Goal: Task Accomplishment & Management: Manage account settings

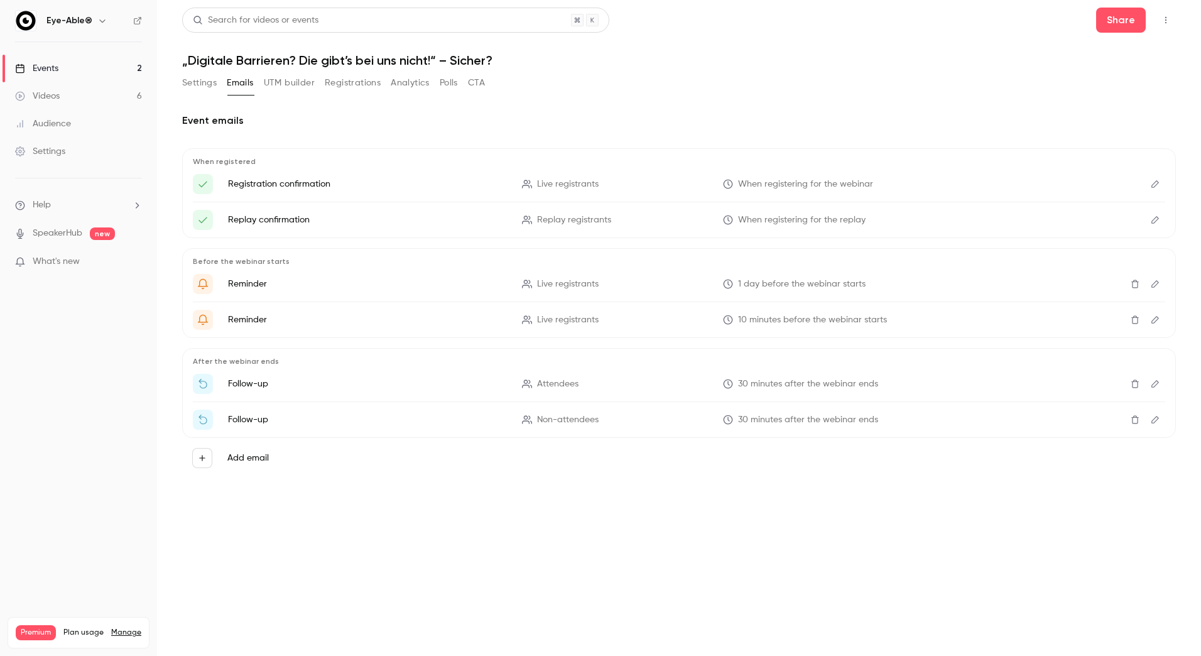
click at [65, 67] on link "Events 2" at bounding box center [78, 69] width 157 height 28
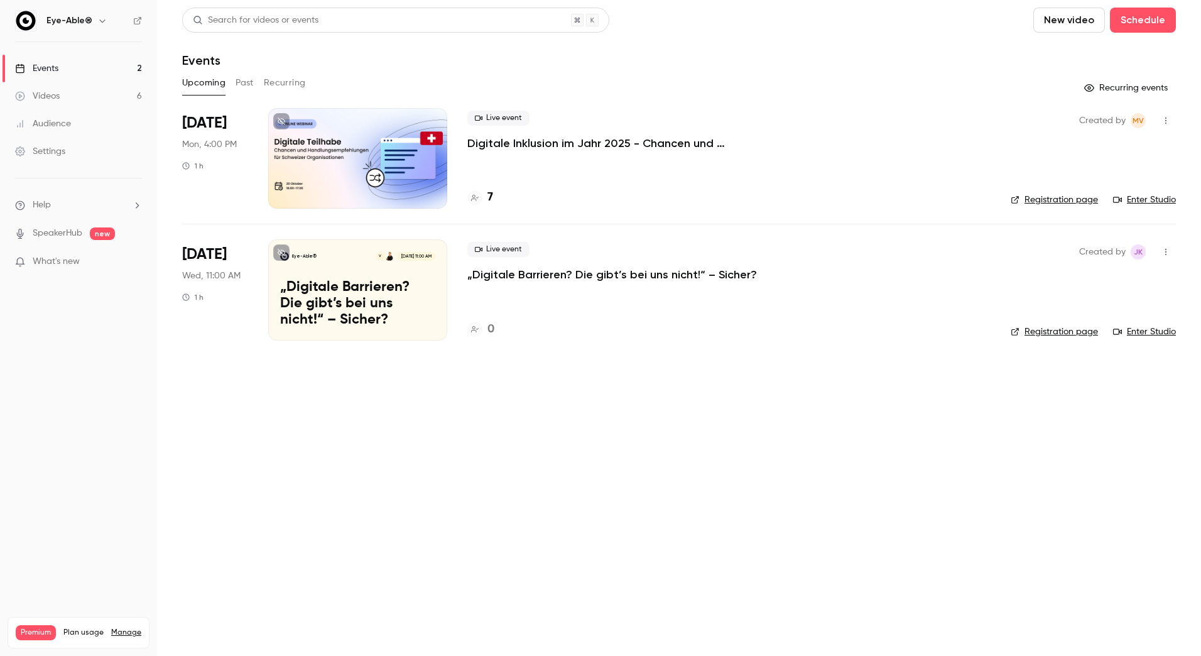
click at [702, 146] on p "Digitale Inklusion im Jahr 2025 - Chancen und Handlungsempfehlungen für Schweiz…" at bounding box center [655, 143] width 377 height 15
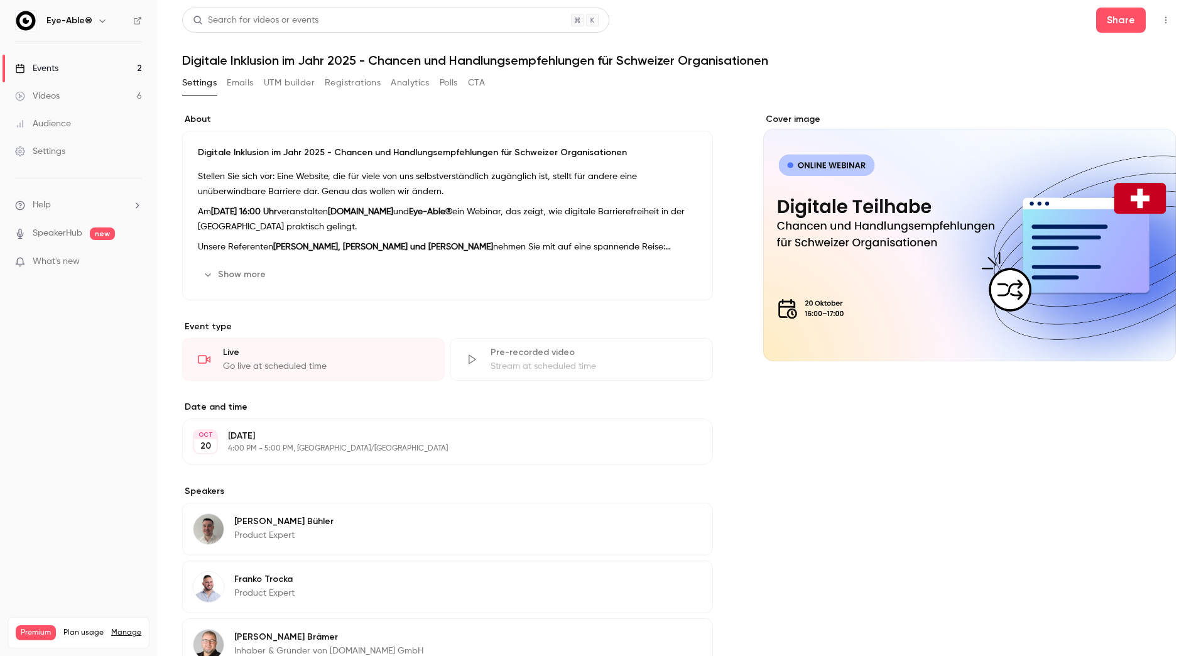
click at [244, 84] on button "Emails" at bounding box center [240, 83] width 26 height 20
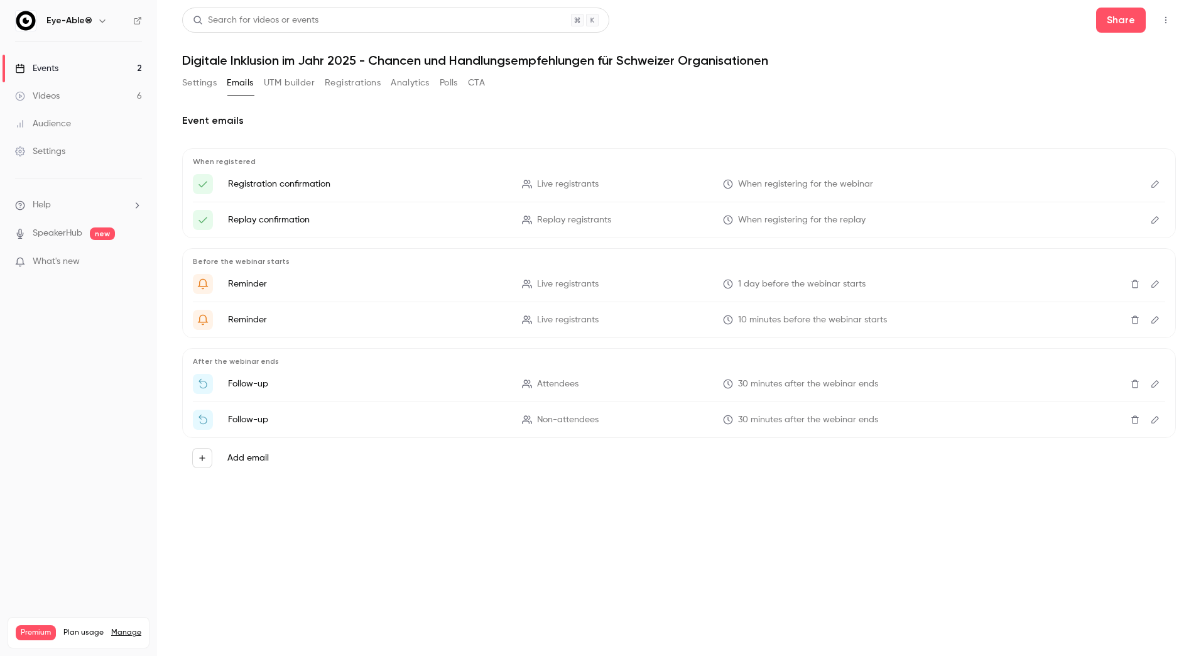
click at [288, 85] on button "UTM builder" at bounding box center [289, 83] width 51 height 20
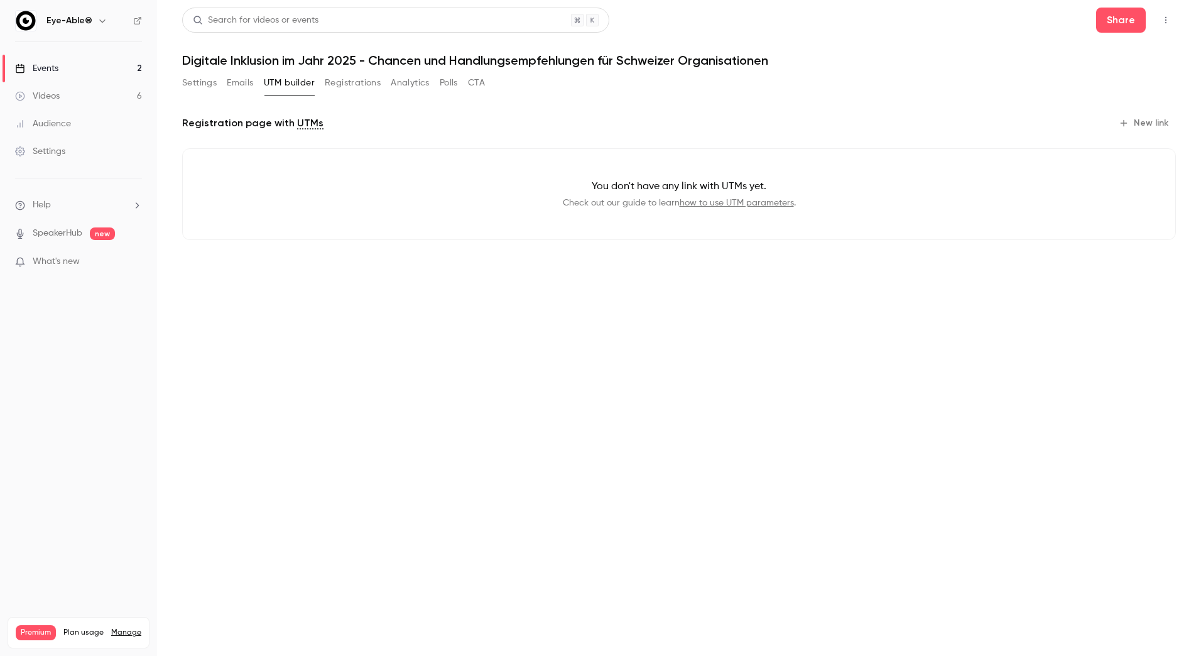
click at [226, 86] on div "Settings Emails UTM builder Registrations Analytics Polls CTA" at bounding box center [333, 83] width 303 height 20
click at [229, 84] on button "Emails" at bounding box center [240, 83] width 26 height 20
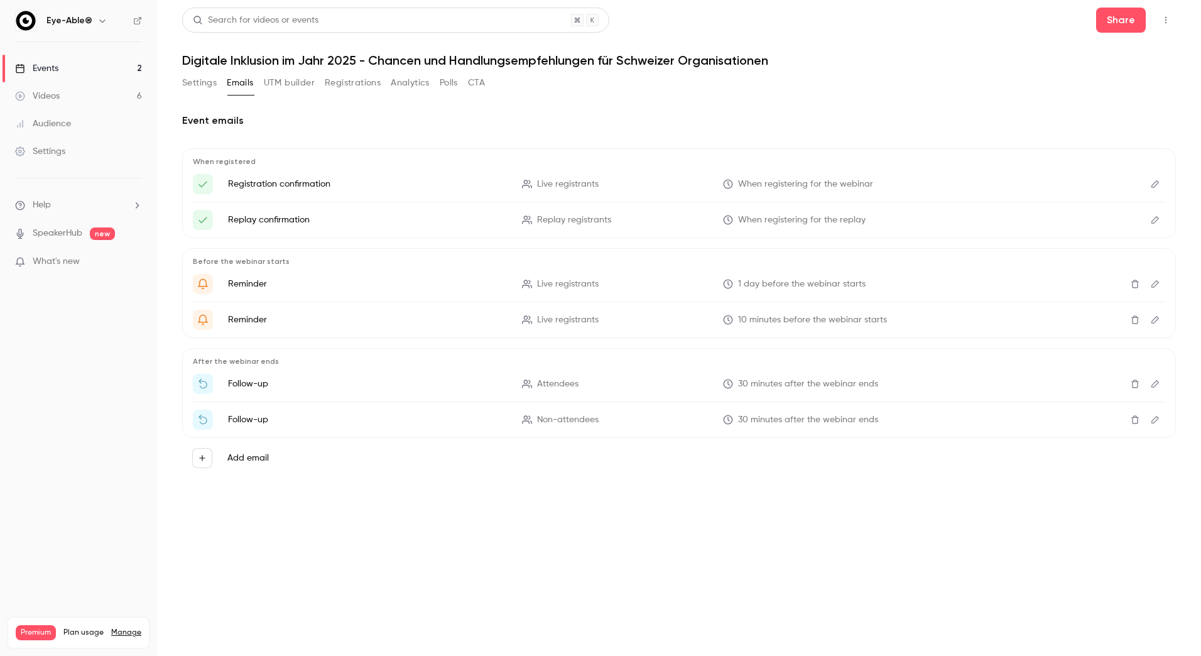
click at [197, 84] on button "Settings" at bounding box center [199, 83] width 35 height 20
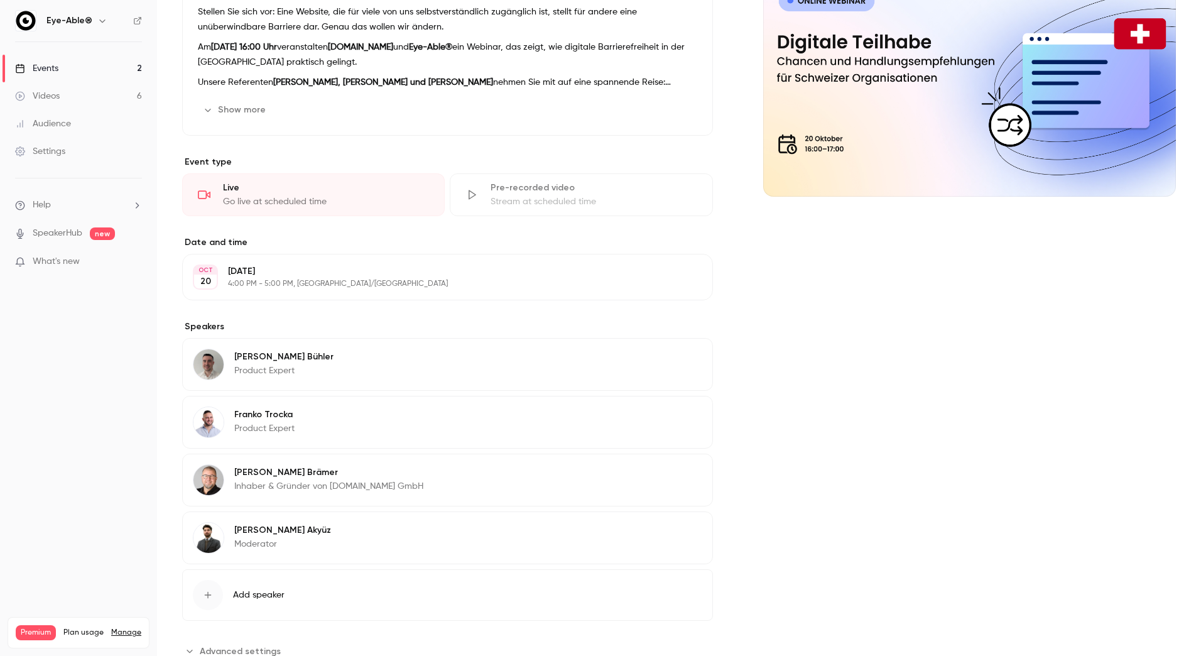
scroll to position [207, 0]
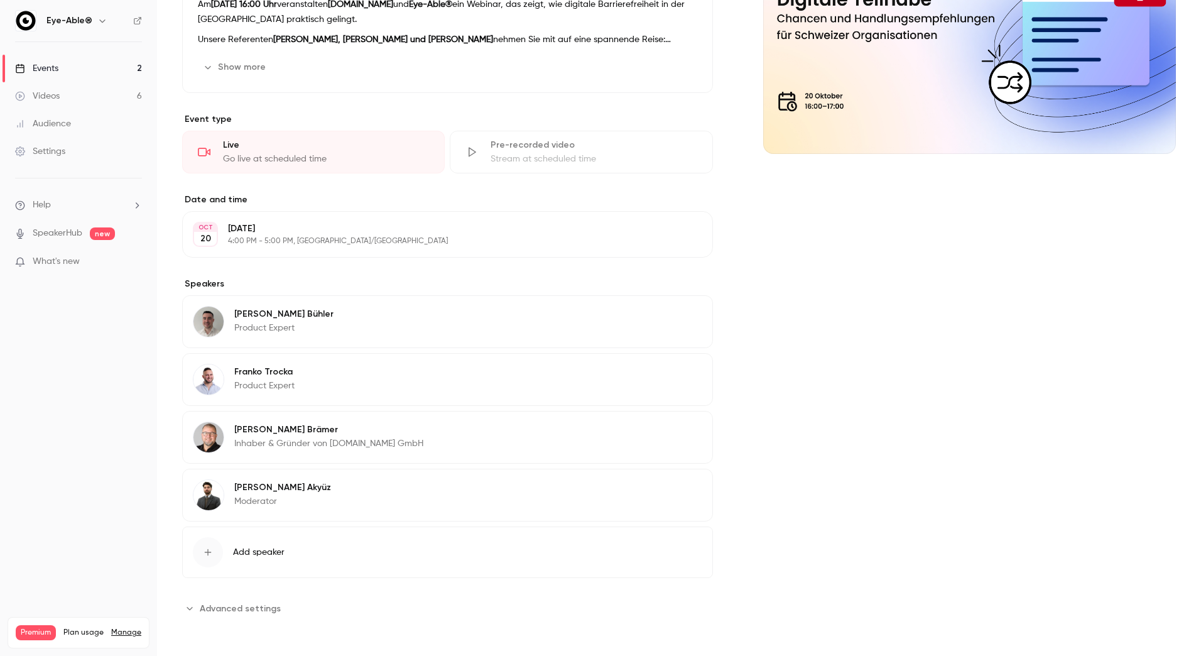
click at [249, 607] on span "Advanced settings" at bounding box center [240, 608] width 81 height 13
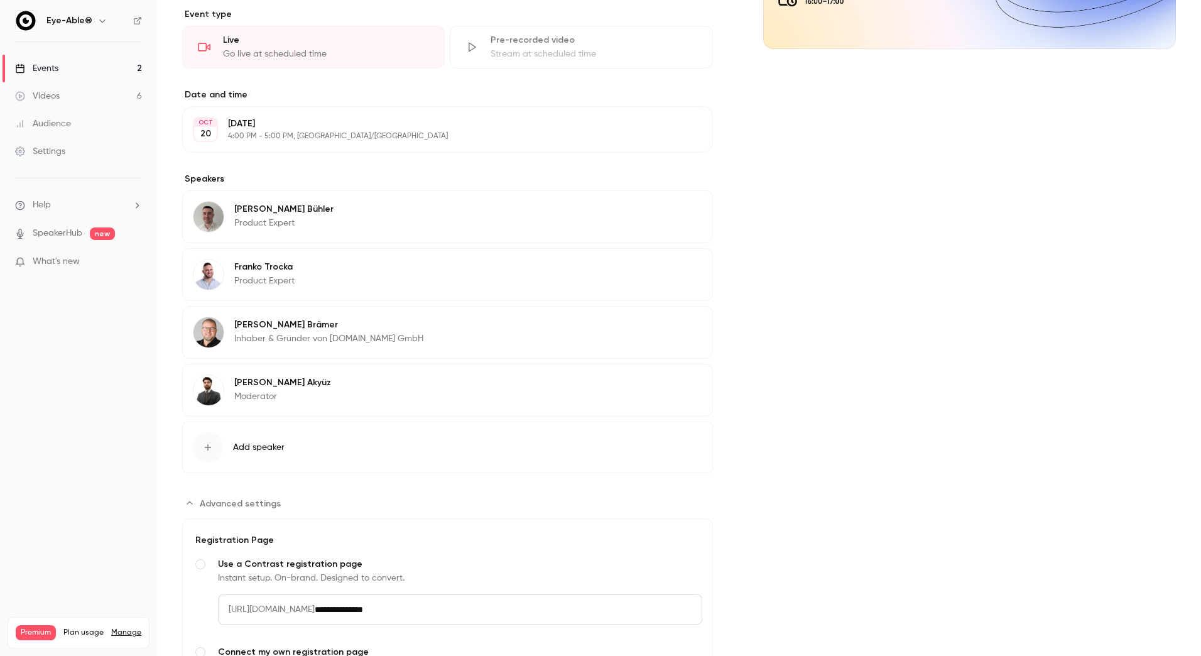
scroll to position [450, 0]
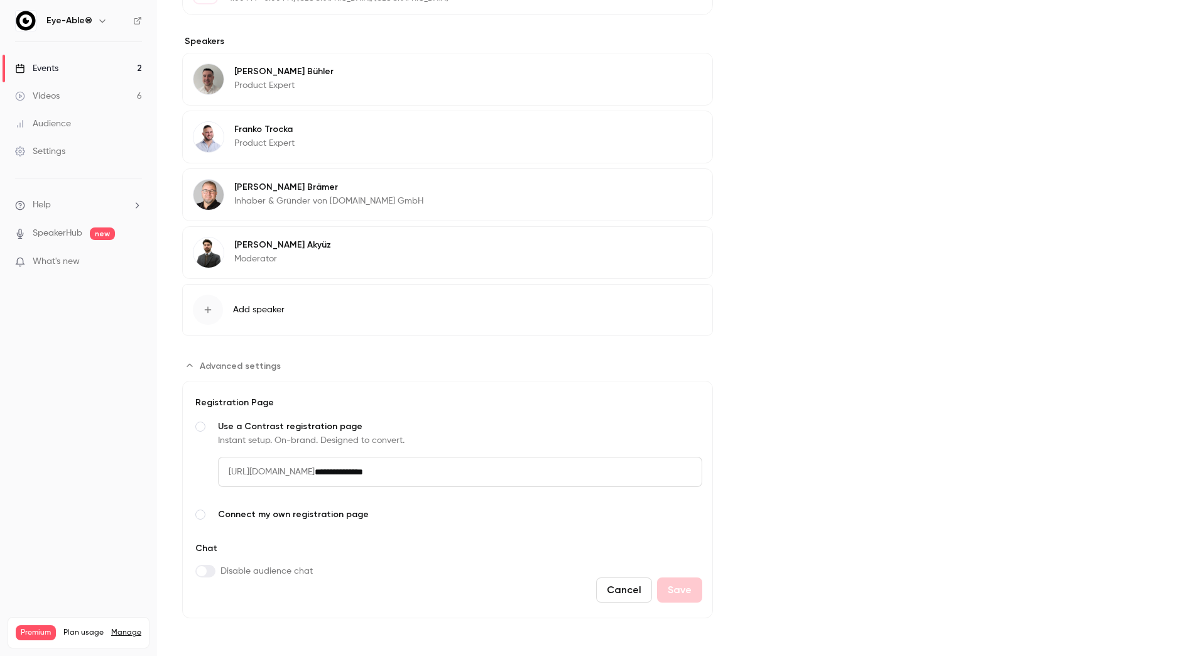
click at [351, 517] on span "Connect my own registration page" at bounding box center [460, 514] width 484 height 13
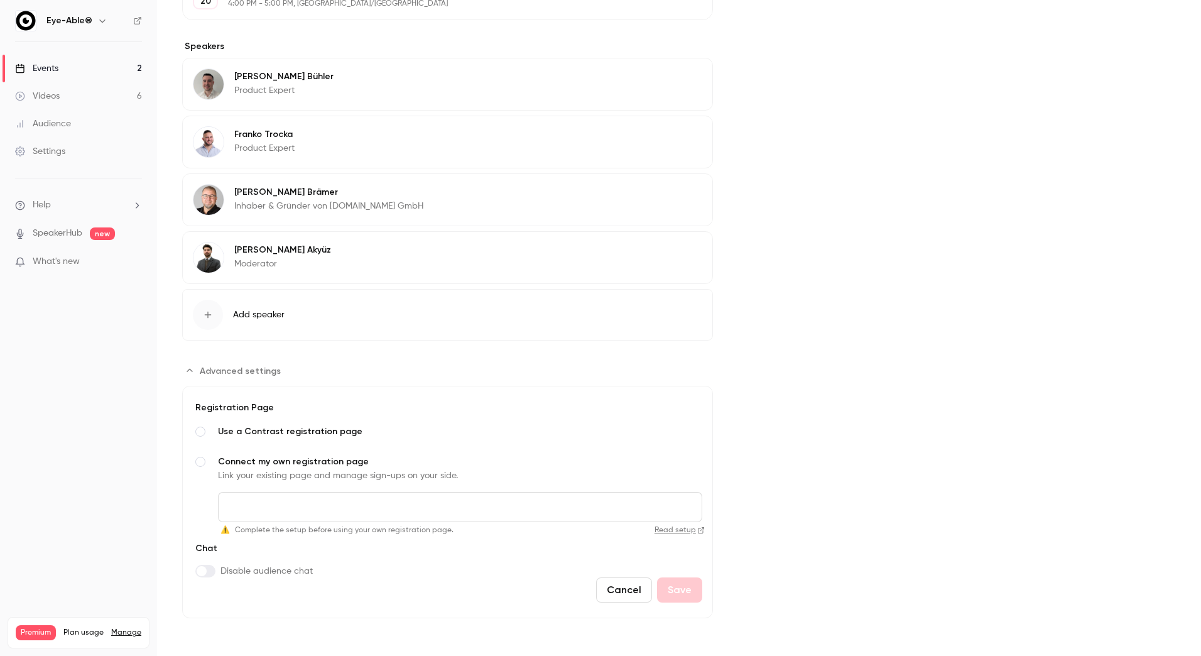
click at [352, 510] on input "Connect my own registration page Link your existing page and manage sign-ups on…" at bounding box center [460, 507] width 484 height 30
click at [53, 62] on div "Events" at bounding box center [36, 68] width 43 height 13
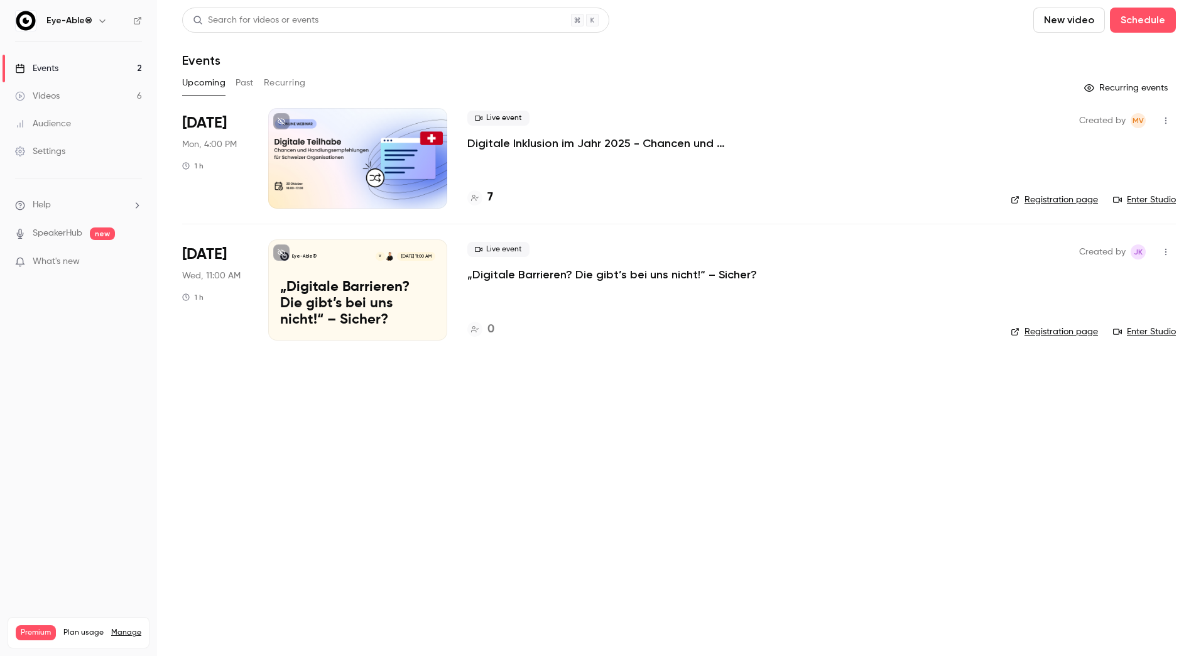
click at [348, 258] on div "Eye-Able® V [DATE] 11:00 AM" at bounding box center [357, 256] width 155 height 9
